Goal: Contribute content

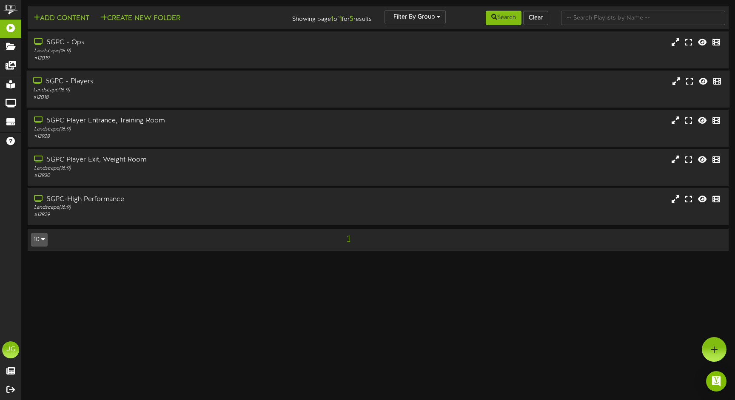
click at [101, 91] on div "Landscape ( 16:9 )" at bounding box center [173, 90] width 280 height 7
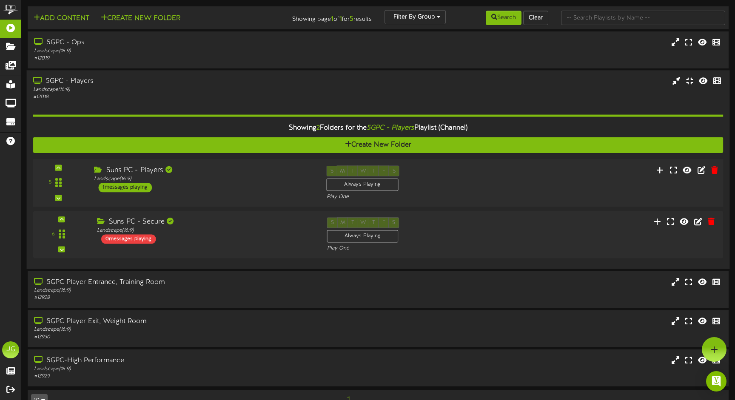
click at [150, 185] on div "1 messages playing" at bounding box center [125, 187] width 54 height 9
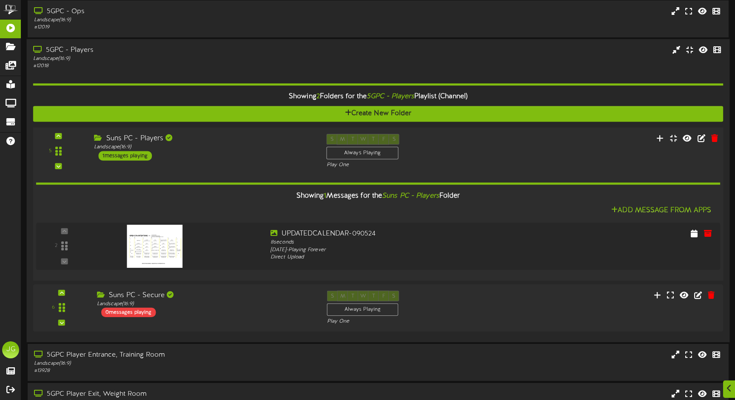
scroll to position [31, 0]
click at [711, 230] on icon at bounding box center [711, 232] width 9 height 9
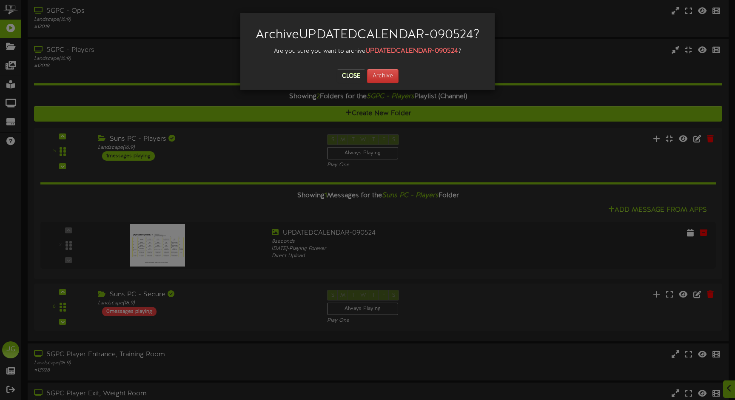
click at [354, 76] on button "Close" at bounding box center [351, 76] width 29 height 14
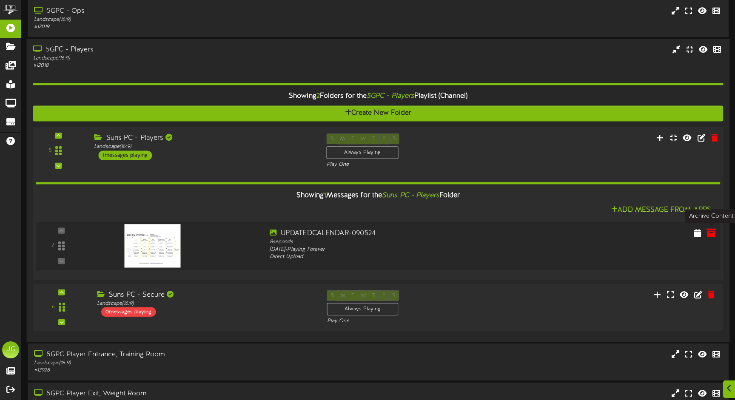
click at [712, 229] on icon at bounding box center [711, 232] width 9 height 9
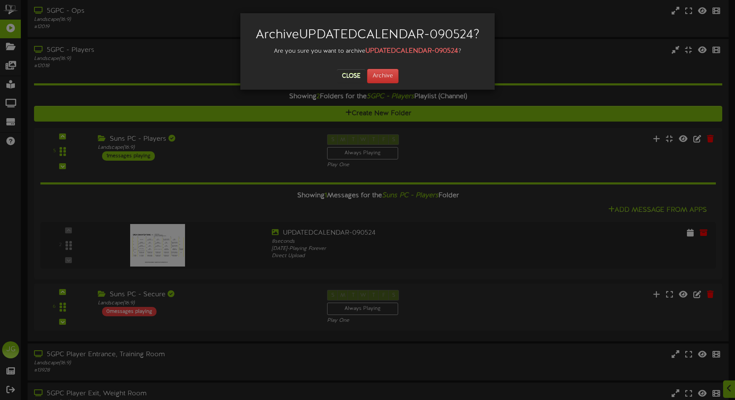
click at [354, 76] on button "Close" at bounding box center [351, 76] width 29 height 14
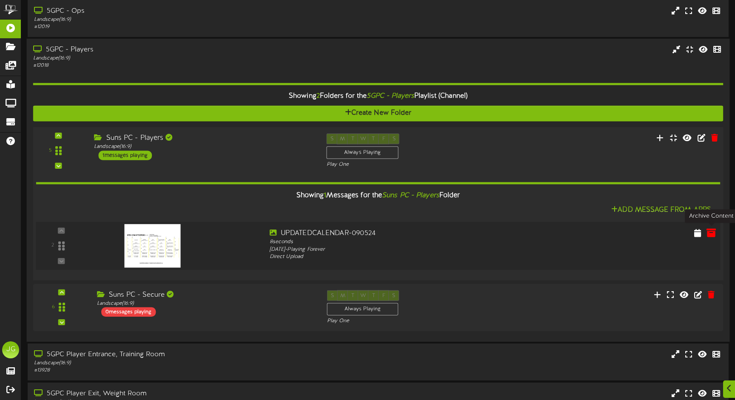
click at [711, 232] on icon at bounding box center [711, 232] width 9 height 9
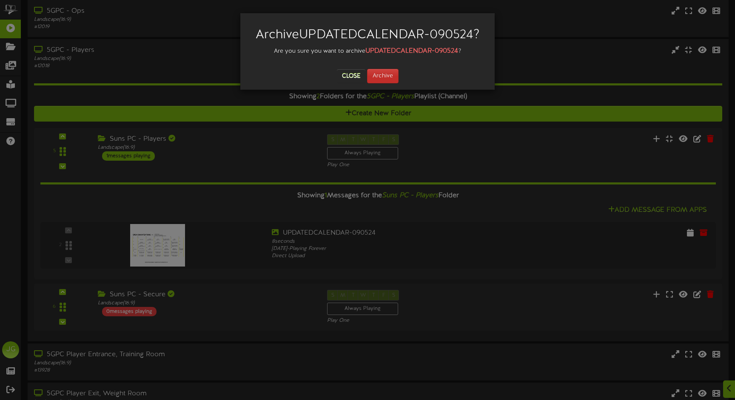
click at [387, 80] on button "Archive" at bounding box center [382, 76] width 31 height 14
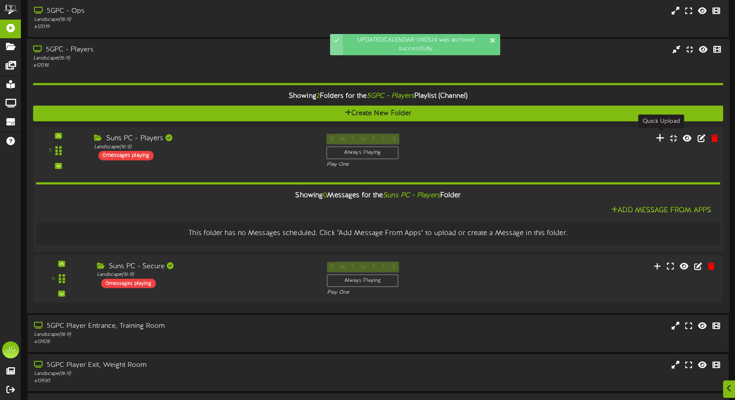
click at [663, 136] on icon at bounding box center [660, 137] width 9 height 9
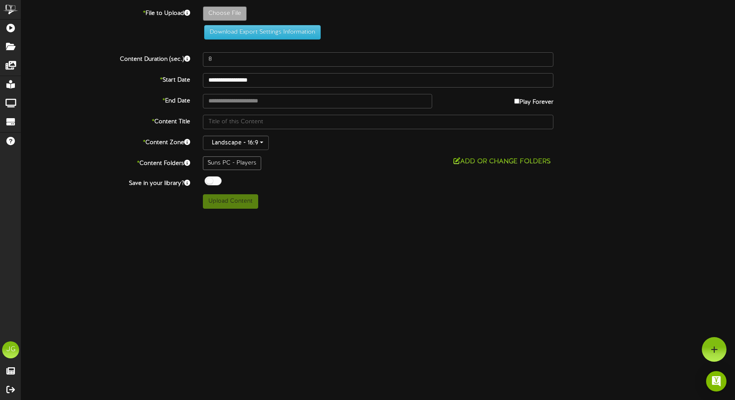
type input "**********"
type input "CopyofSeptember-Group"
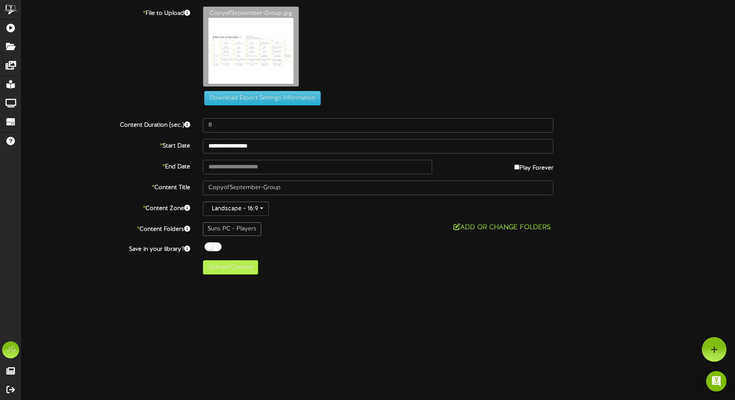
click at [222, 269] on button "Upload Content" at bounding box center [230, 267] width 55 height 14
type input "**********"
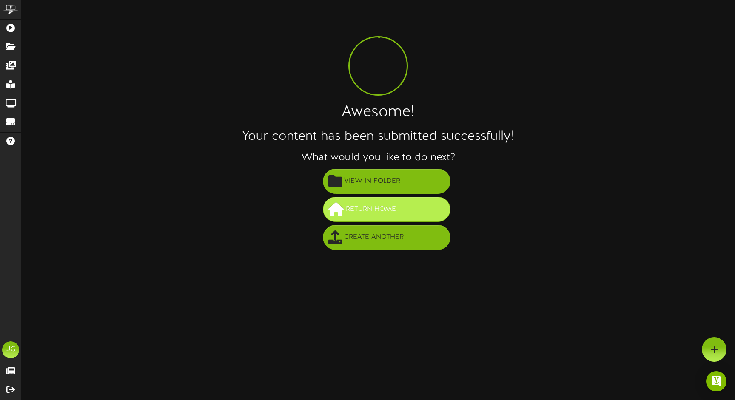
click at [348, 204] on span "Return Home" at bounding box center [371, 210] width 54 height 14
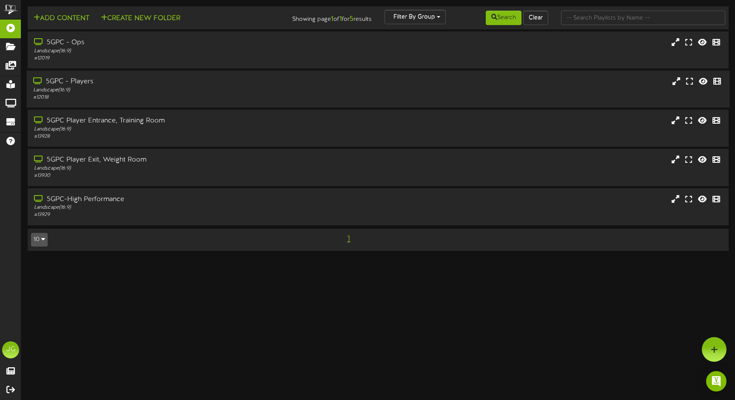
click at [79, 87] on div "Landscape ( 16:9 )" at bounding box center [173, 90] width 280 height 7
click at [252, 91] on div "Landscape ( 16:9 )" at bounding box center [173, 90] width 280 height 7
